Goal: Task Accomplishment & Management: Complete application form

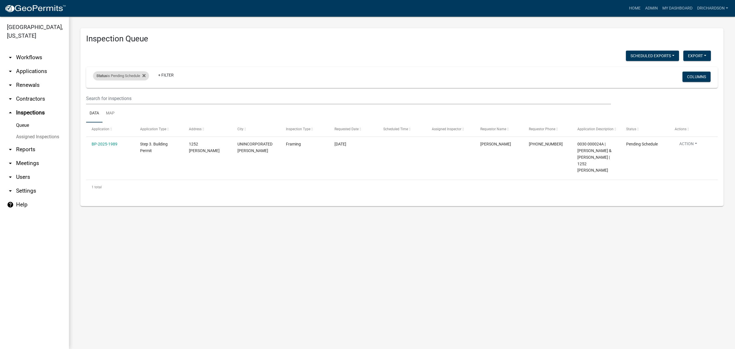
click at [120, 74] on div "Status is Pending Schedule" at bounding box center [121, 75] width 56 height 9
click at [135, 99] on select "Select an option Pending Schedule Pending Inspection Approved Denied Deleted Vo…" at bounding box center [121, 97] width 57 height 12
select select "1"
click at [94, 91] on select "Select an option Pending Schedule Pending Inspection Approved Denied Deleted Vo…" at bounding box center [121, 97] width 57 height 12
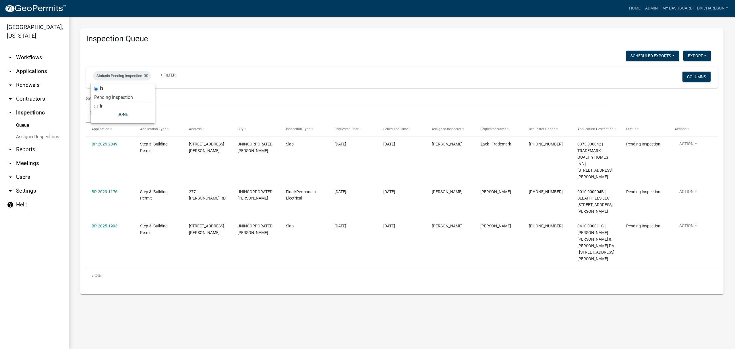
click at [245, 53] on div "Scheduled Exports + Create New Daily Inspection List Export Excel Format (.xlsx…" at bounding box center [398, 57] width 633 height 12
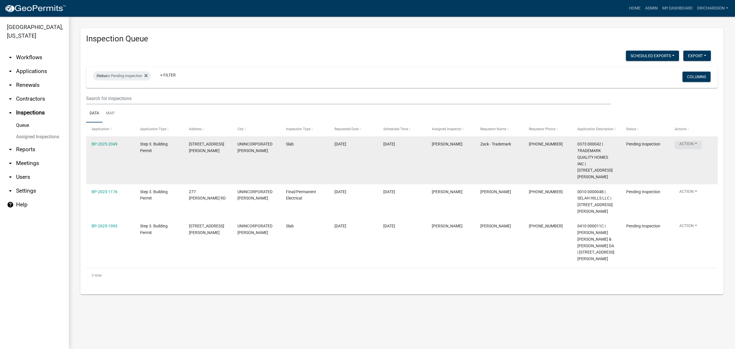
click at [695, 144] on button "Action" at bounding box center [688, 145] width 27 height 8
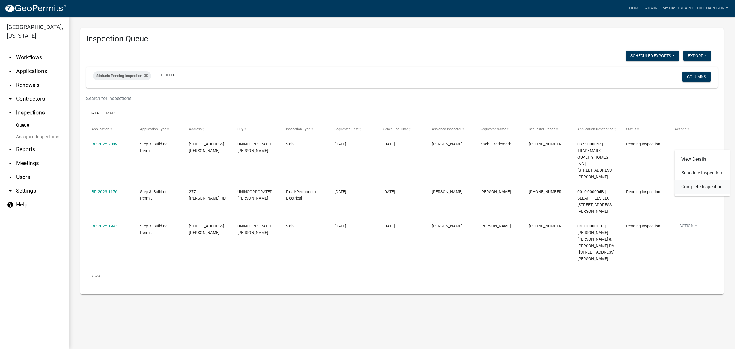
click at [693, 188] on link "Complete Inspection" at bounding box center [701, 187] width 55 height 14
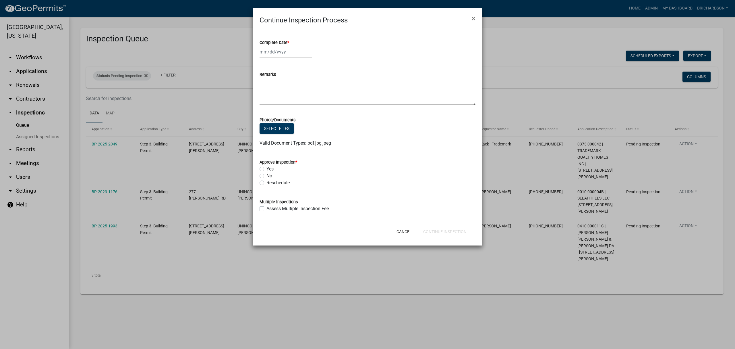
click at [266, 170] on label "Yes" at bounding box center [269, 168] width 7 height 7
click at [266, 169] on input "Yes" at bounding box center [268, 167] width 4 height 4
radio input "true"
click at [274, 51] on div at bounding box center [286, 52] width 53 height 12
select select "8"
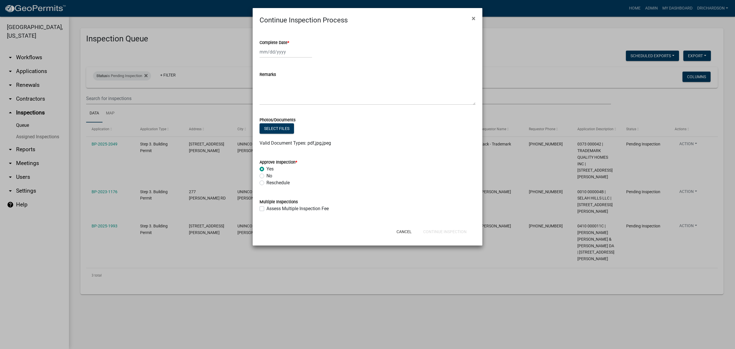
select select "2025"
click at [274, 100] on div "12" at bounding box center [274, 100] width 9 height 9
type input "08/12/2025"
click at [448, 232] on button "Continue Inspection" at bounding box center [445, 231] width 53 height 10
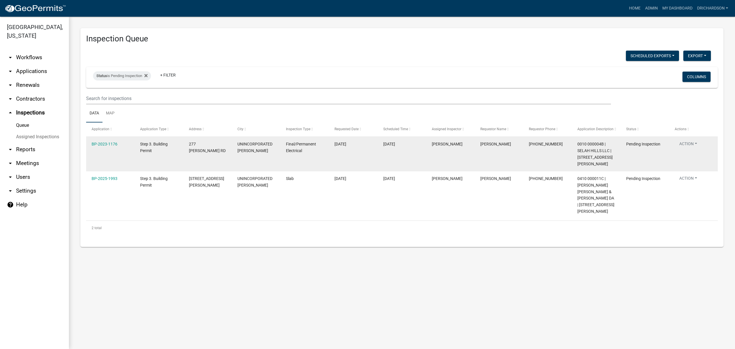
click at [681, 143] on button "Action" at bounding box center [688, 145] width 27 height 8
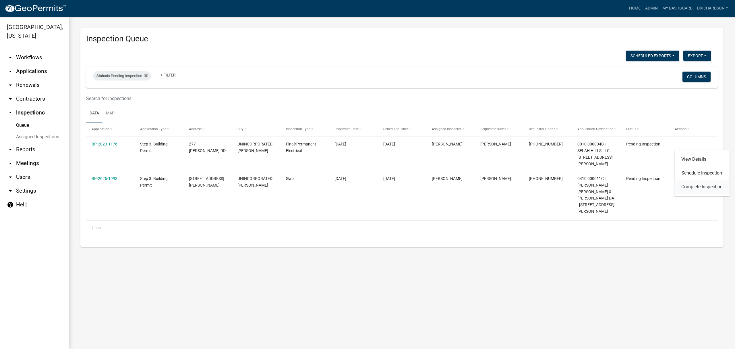
click at [696, 191] on link "Complete Inspection" at bounding box center [701, 187] width 55 height 14
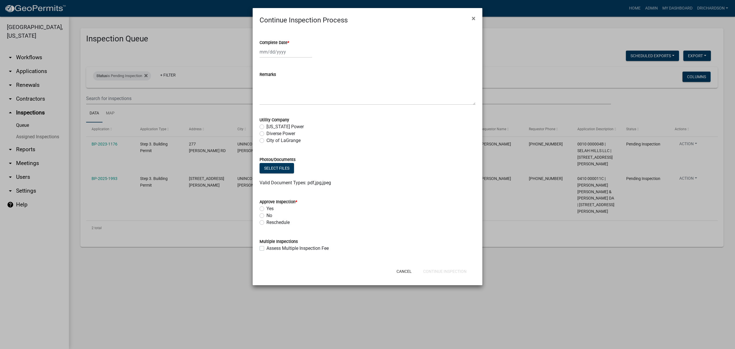
select select "8"
select select "2025"
click at [279, 53] on div "Jan Feb Mar Apr May Jun Jul Aug Sep Oct Nov Dec 1525 1526 1527 1528 1529 1530 1…" at bounding box center [286, 52] width 53 height 12
click at [380, 59] on wm-data-entity-input "Complete Date * Jan Feb Mar Apr May Jun Jul Aug Sep Oct Nov Dec 1525 1526 1527 …" at bounding box center [368, 47] width 216 height 32
click at [357, 49] on div at bounding box center [368, 52] width 216 height 12
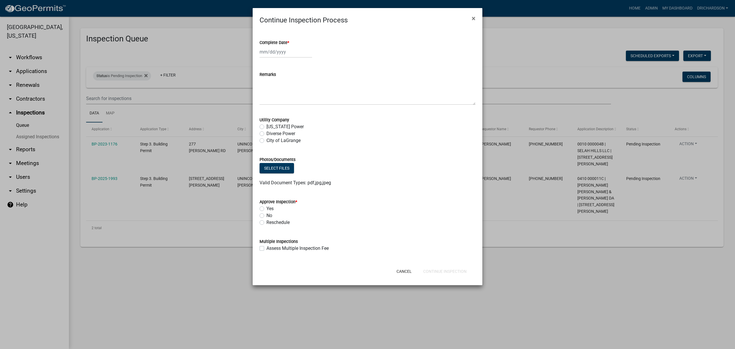
click at [336, 22] on div "Continue Inspection Process ×" at bounding box center [368, 16] width 230 height 17
click at [275, 32] on div "Complete Date *" at bounding box center [368, 44] width 216 height 27
click at [449, 236] on form "Multiple Inspections Assess Multiple Inspection Fee" at bounding box center [368, 241] width 216 height 21
click at [266, 134] on label "Diverse Power" at bounding box center [280, 133] width 29 height 7
click at [266, 134] on input "Diverse Power" at bounding box center [268, 132] width 4 height 4
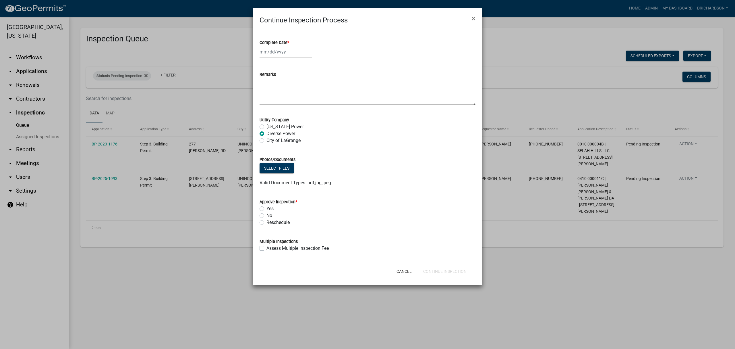
radio input "true"
select select "8"
select select "2025"
click at [271, 51] on div "Jan Feb Mar Apr May Jun Jul Aug Sep Oct Nov Dec 1525 1526 1527 1528 1529 1530 1…" at bounding box center [286, 52] width 53 height 12
click at [275, 103] on div "12" at bounding box center [274, 100] width 9 height 9
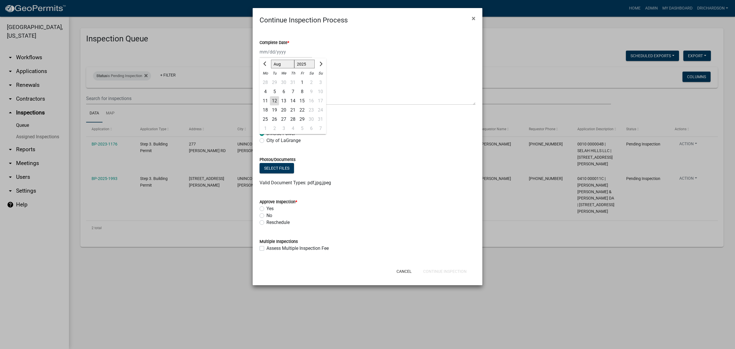
type input "08/12/2025"
click at [266, 208] on label "Yes" at bounding box center [269, 208] width 7 height 7
click at [266, 208] on input "Yes" at bounding box center [268, 207] width 4 height 4
radio input "true"
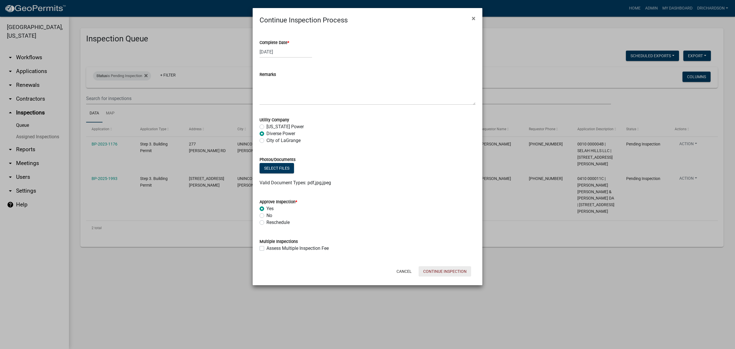
click at [440, 269] on button "Continue Inspection" at bounding box center [445, 271] width 53 height 10
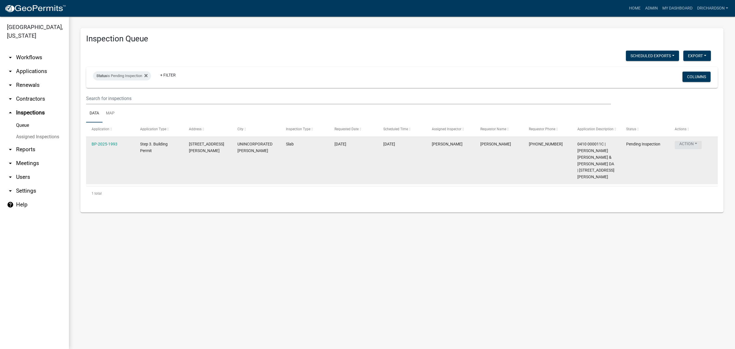
click at [683, 142] on button "Action" at bounding box center [688, 145] width 27 height 8
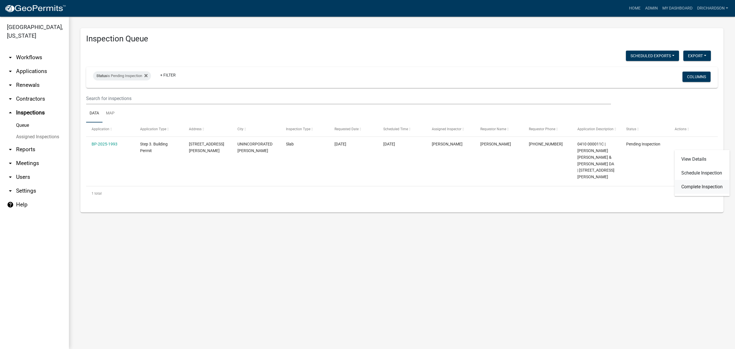
click at [693, 187] on link "Complete Inspection" at bounding box center [701, 187] width 55 height 14
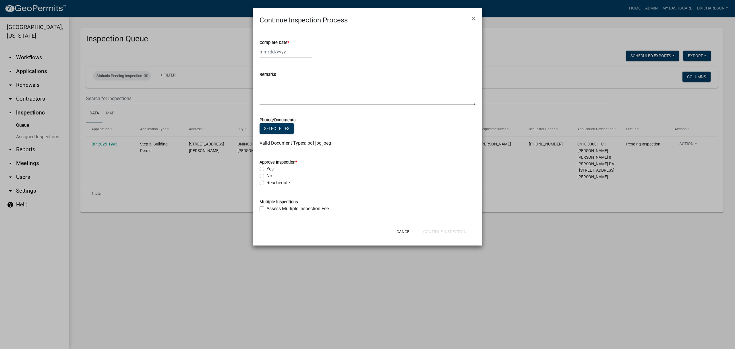
click at [266, 169] on label "Yes" at bounding box center [269, 168] width 7 height 7
click at [266, 169] on input "Yes" at bounding box center [268, 167] width 4 height 4
radio input "true"
click at [268, 55] on div at bounding box center [286, 52] width 53 height 12
select select "8"
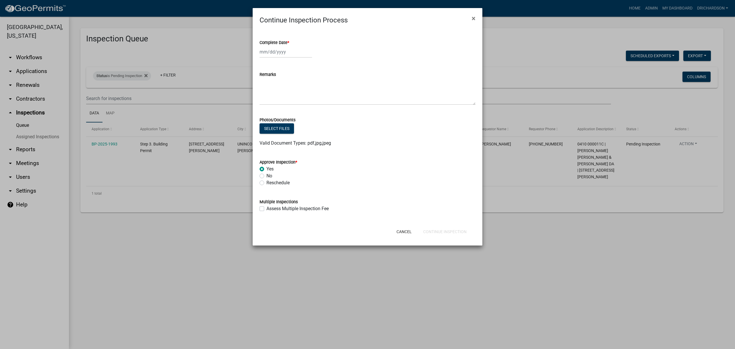
select select "2025"
click at [273, 100] on div "12" at bounding box center [274, 100] width 9 height 9
type input "08/12/2025"
click at [459, 230] on button "Continue Inspection" at bounding box center [445, 231] width 53 height 10
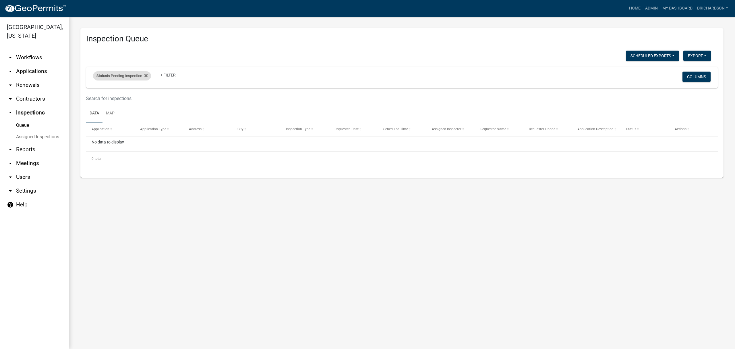
click at [111, 76] on div "Status is Pending Inspection" at bounding box center [122, 75] width 58 height 9
click at [121, 98] on select "Select an option Pending Schedule Pending Inspection Approved Denied Deleted Vo…" at bounding box center [122, 97] width 57 height 12
select select "0"
click at [94, 91] on select "Select an option Pending Schedule Pending Inspection Approved Denied Deleted Vo…" at bounding box center [122, 97] width 57 height 12
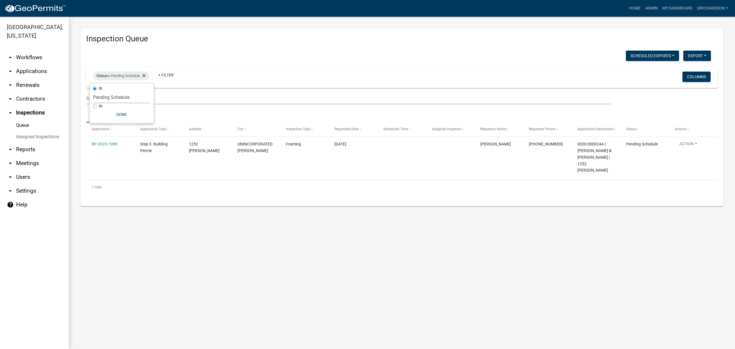
click at [256, 54] on div "Scheduled Exports + Create New Daily Inspection List Export Excel Format (.xlsx…" at bounding box center [398, 57] width 633 height 12
click at [130, 75] on div "Status is Pending Schedule" at bounding box center [121, 75] width 56 height 9
click at [119, 96] on select "Select an option Pending Schedule Pending Inspection Approved Denied Deleted Vo…" at bounding box center [121, 97] width 57 height 12
click at [94, 91] on select "Select an option Pending Schedule Pending Inspection Approved Denied Deleted Vo…" at bounding box center [121, 97] width 57 height 12
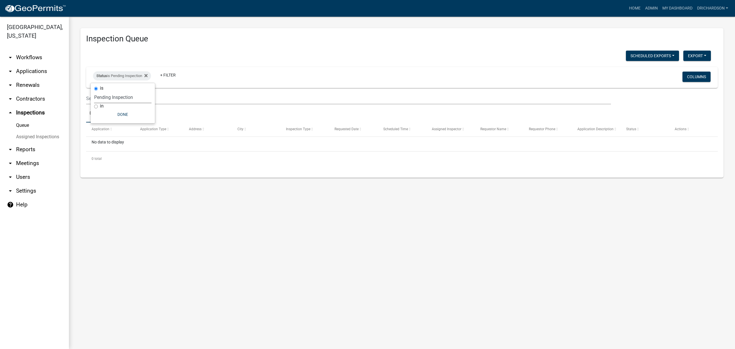
click at [116, 97] on select "Select an option Pending Schedule Pending Inspection Approved Denied Deleted Vo…" at bounding box center [122, 97] width 57 height 12
select select "0"
click at [94, 91] on select "Select an option Pending Schedule Pending Inspection Approved Denied Deleted Vo…" at bounding box center [122, 97] width 57 height 12
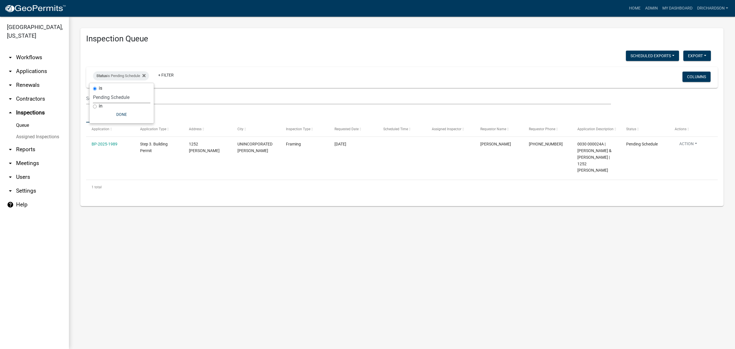
click at [238, 49] on div "Inspection Queue Scheduled Exports + Create New Daily Inspection List Export Ex…" at bounding box center [401, 116] width 643 height 177
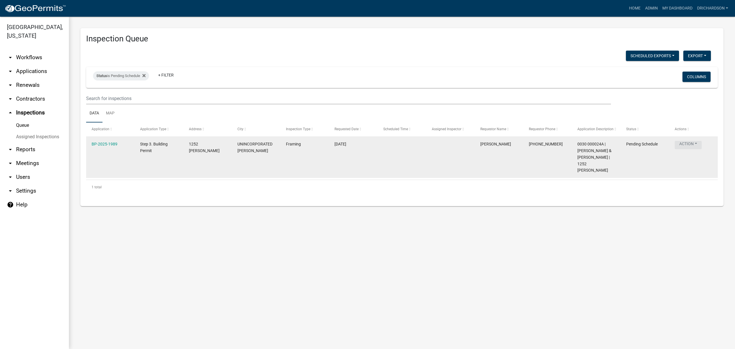
click at [695, 145] on button "Action" at bounding box center [688, 145] width 27 height 8
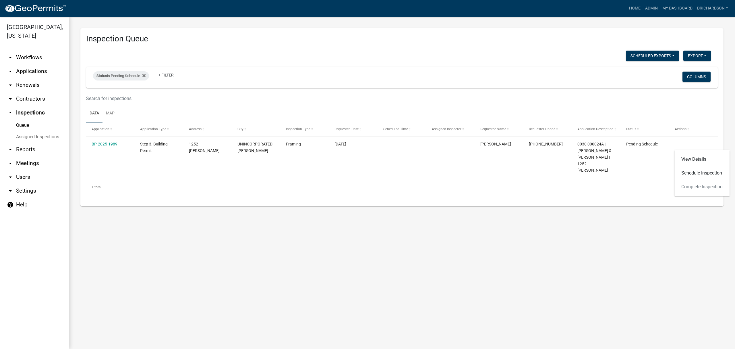
click at [659, 106] on ul "Data Map" at bounding box center [402, 113] width 632 height 18
click at [107, 113] on link "Map" at bounding box center [111, 113] width 16 height 18
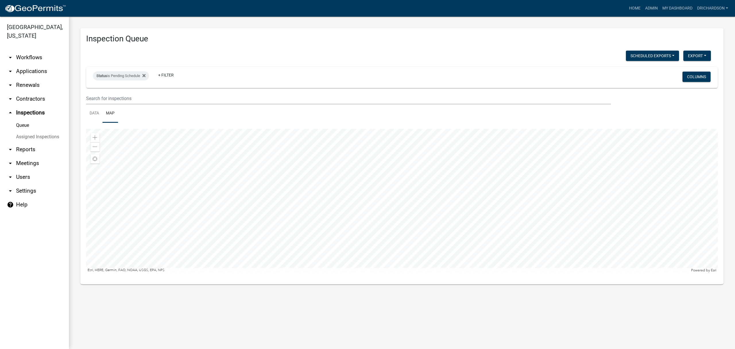
click at [550, 228] on div at bounding box center [402, 201] width 632 height 144
click at [478, 262] on div at bounding box center [402, 201] width 632 height 144
click at [479, 228] on div at bounding box center [402, 201] width 632 height 144
click at [485, 161] on div at bounding box center [402, 201] width 632 height 144
click at [468, 179] on div at bounding box center [402, 201] width 632 height 144
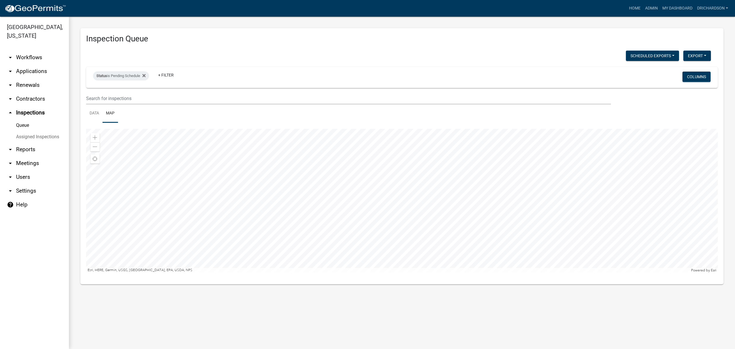
click at [424, 145] on div at bounding box center [402, 201] width 632 height 144
click at [407, 180] on div at bounding box center [402, 201] width 632 height 144
click at [393, 224] on div at bounding box center [402, 201] width 632 height 144
